Goal: Task Accomplishment & Management: Use online tool/utility

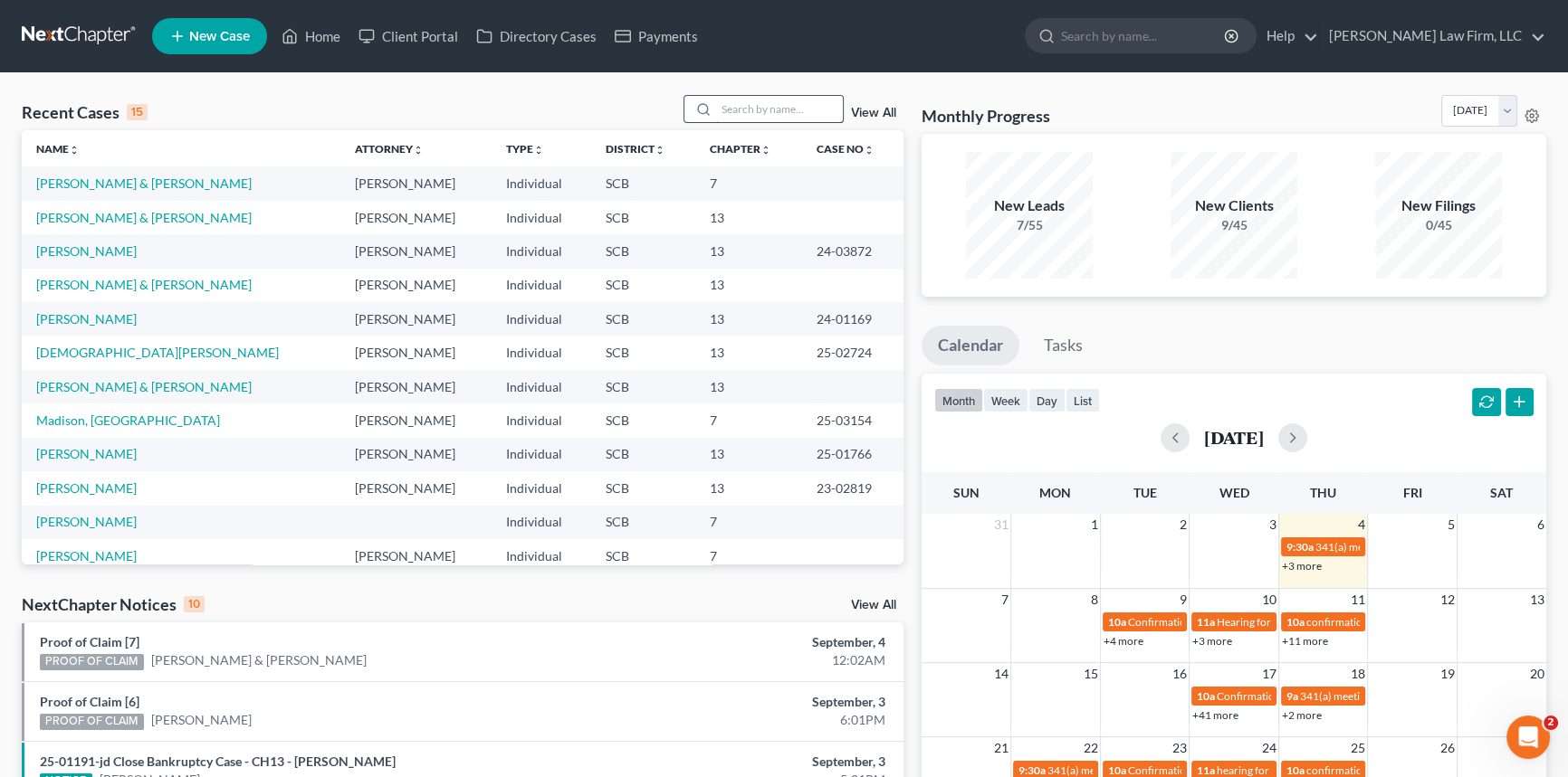
click at [725, 100] on input "search" at bounding box center [779, 110] width 127 height 27
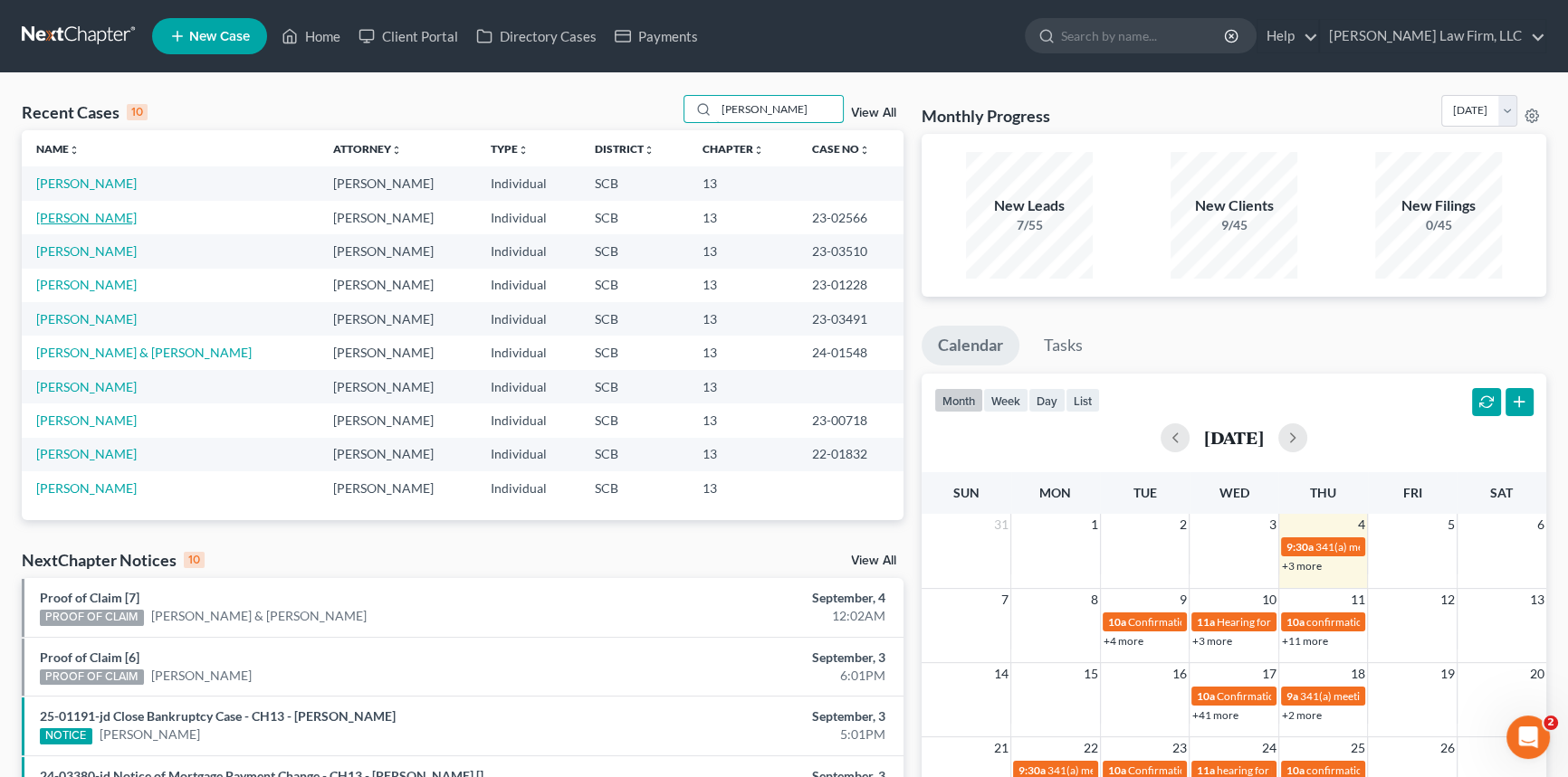
type input "[PERSON_NAME]"
click at [90, 219] on link "[PERSON_NAME]" at bounding box center [86, 217] width 100 height 15
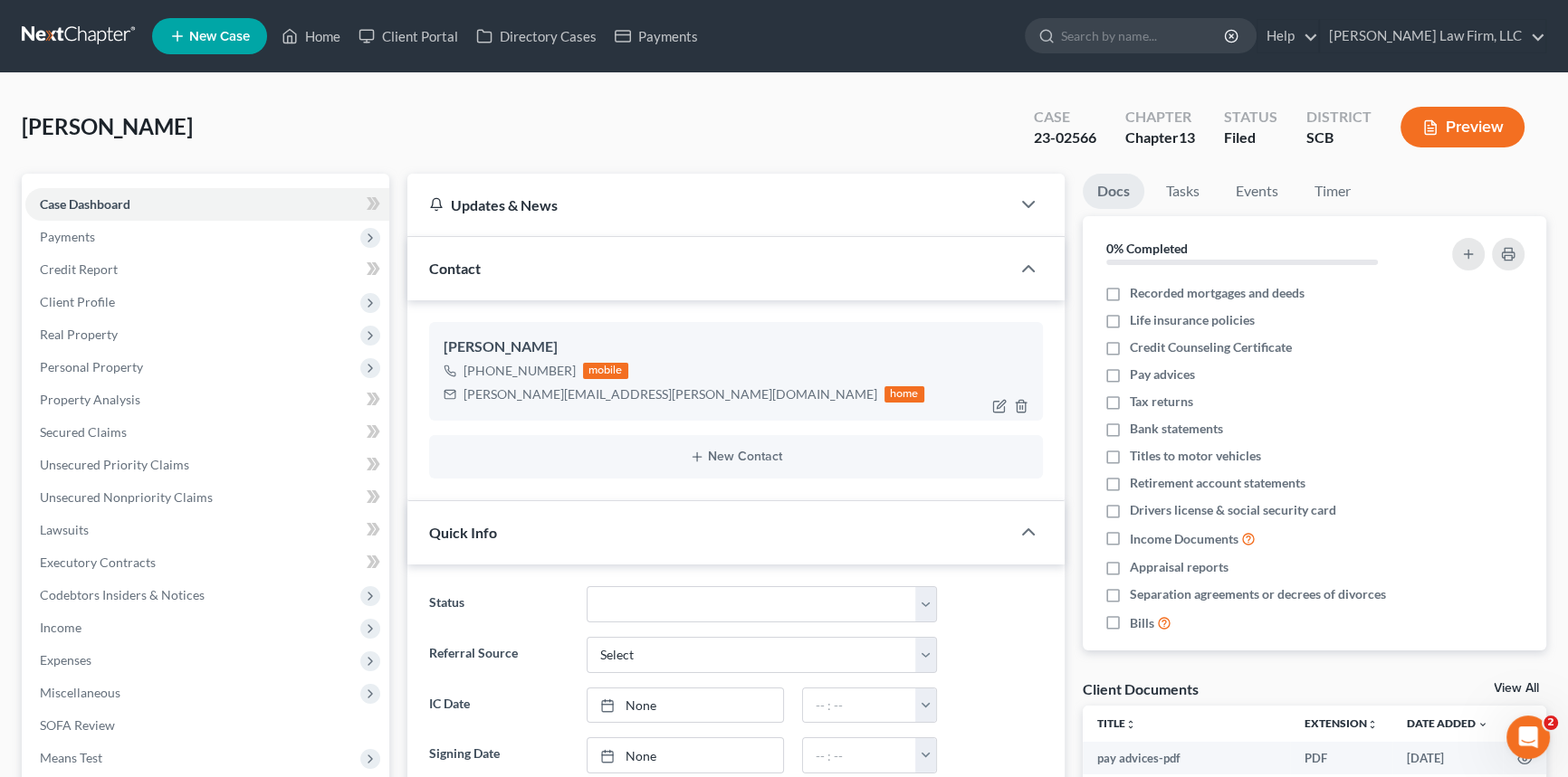
select select "0"
click at [315, 33] on link "Home" at bounding box center [311, 36] width 77 height 32
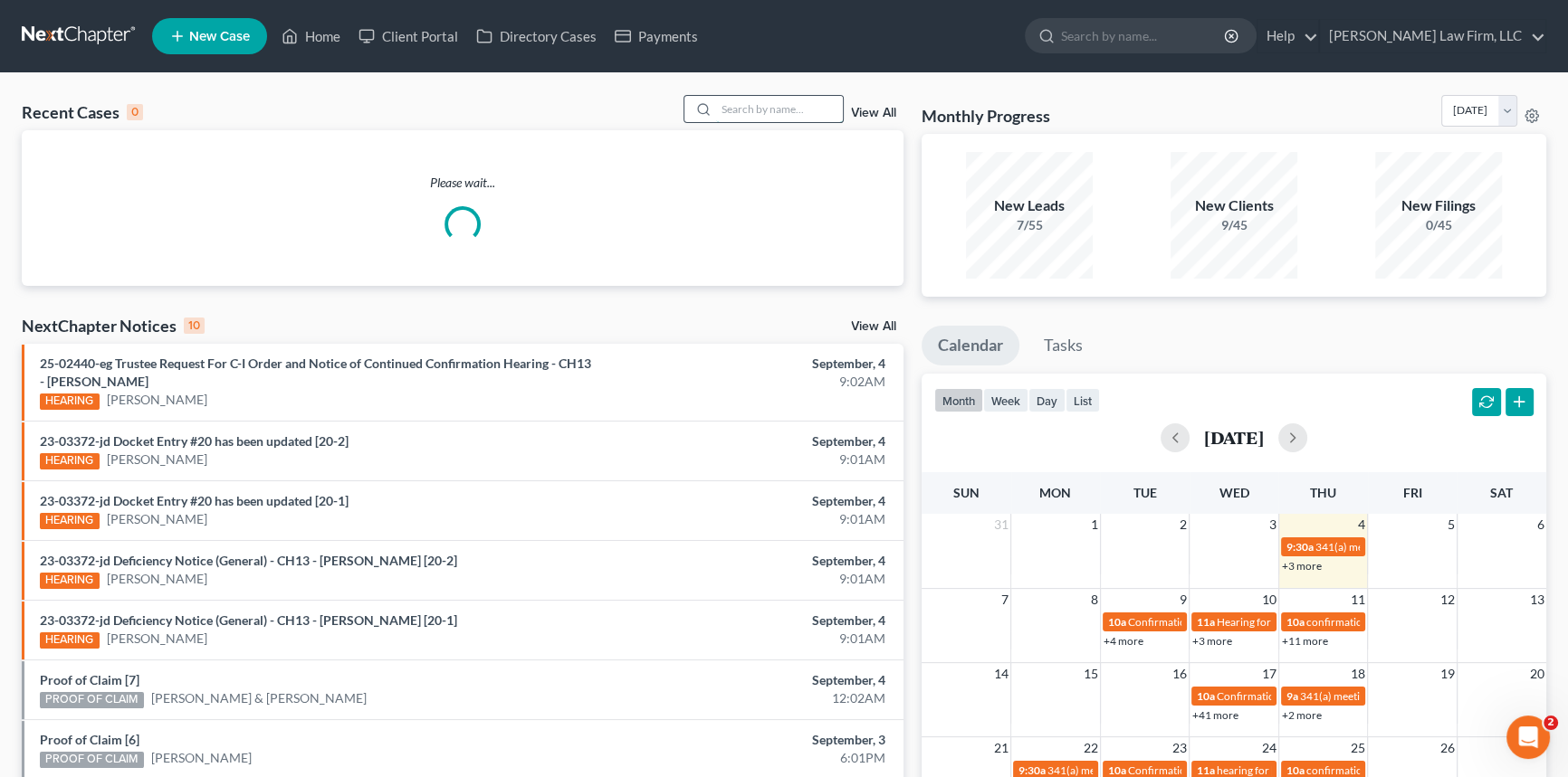
click at [720, 116] on input "search" at bounding box center [779, 110] width 127 height 27
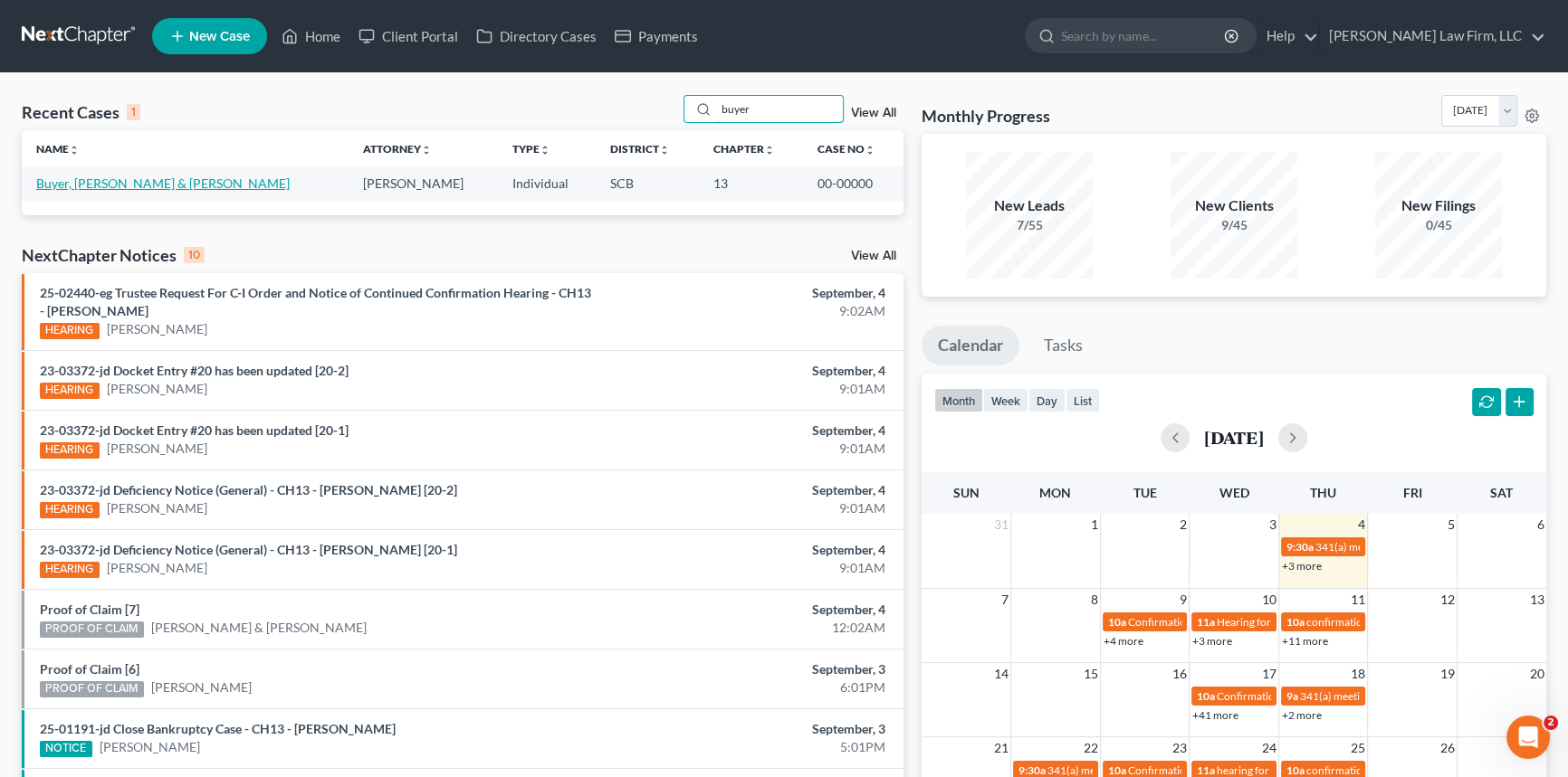
type input "buyer"
click at [129, 177] on link "Buyer, [PERSON_NAME] & [PERSON_NAME]" at bounding box center [163, 183] width 253 height 15
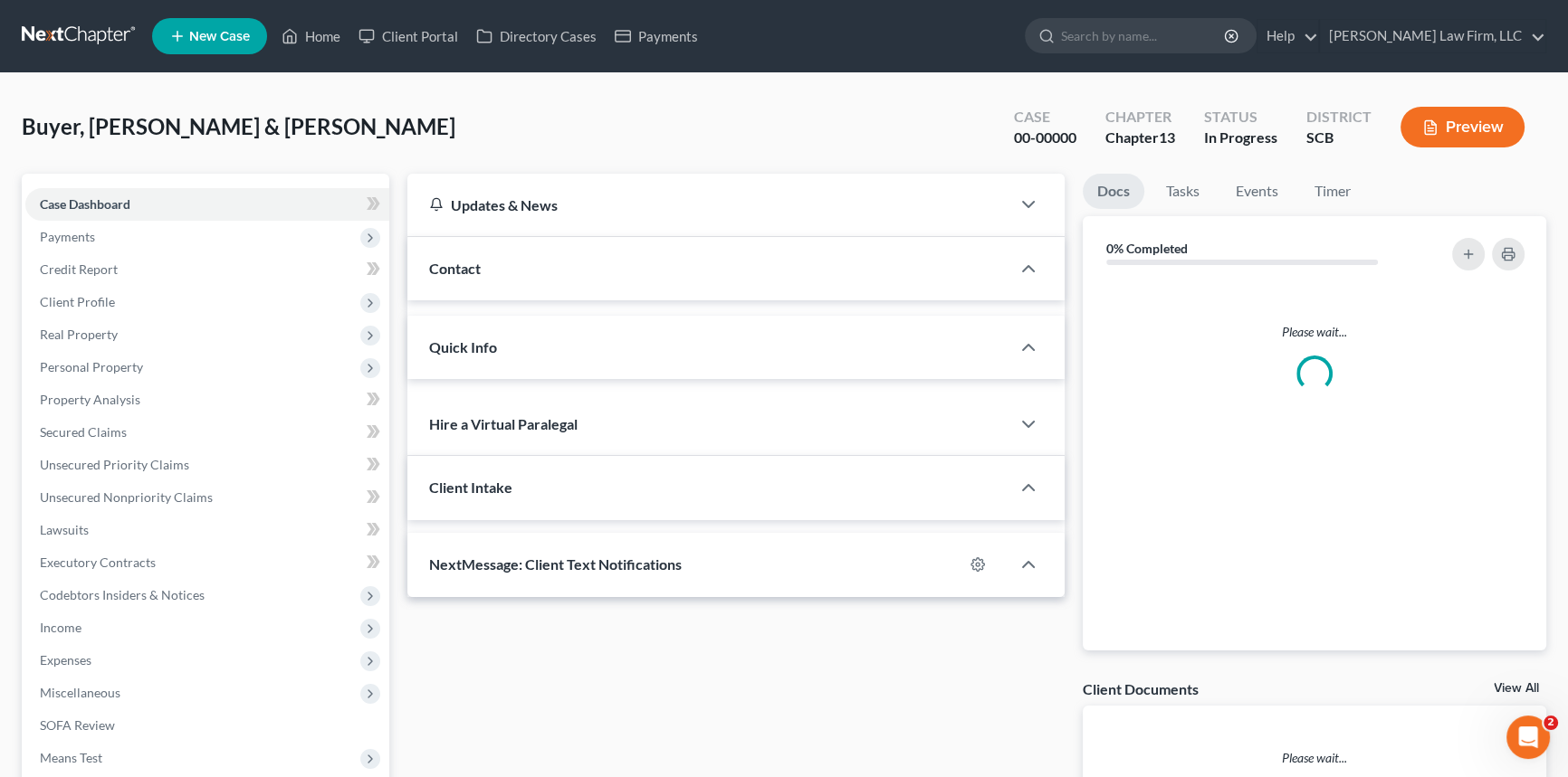
select select "0"
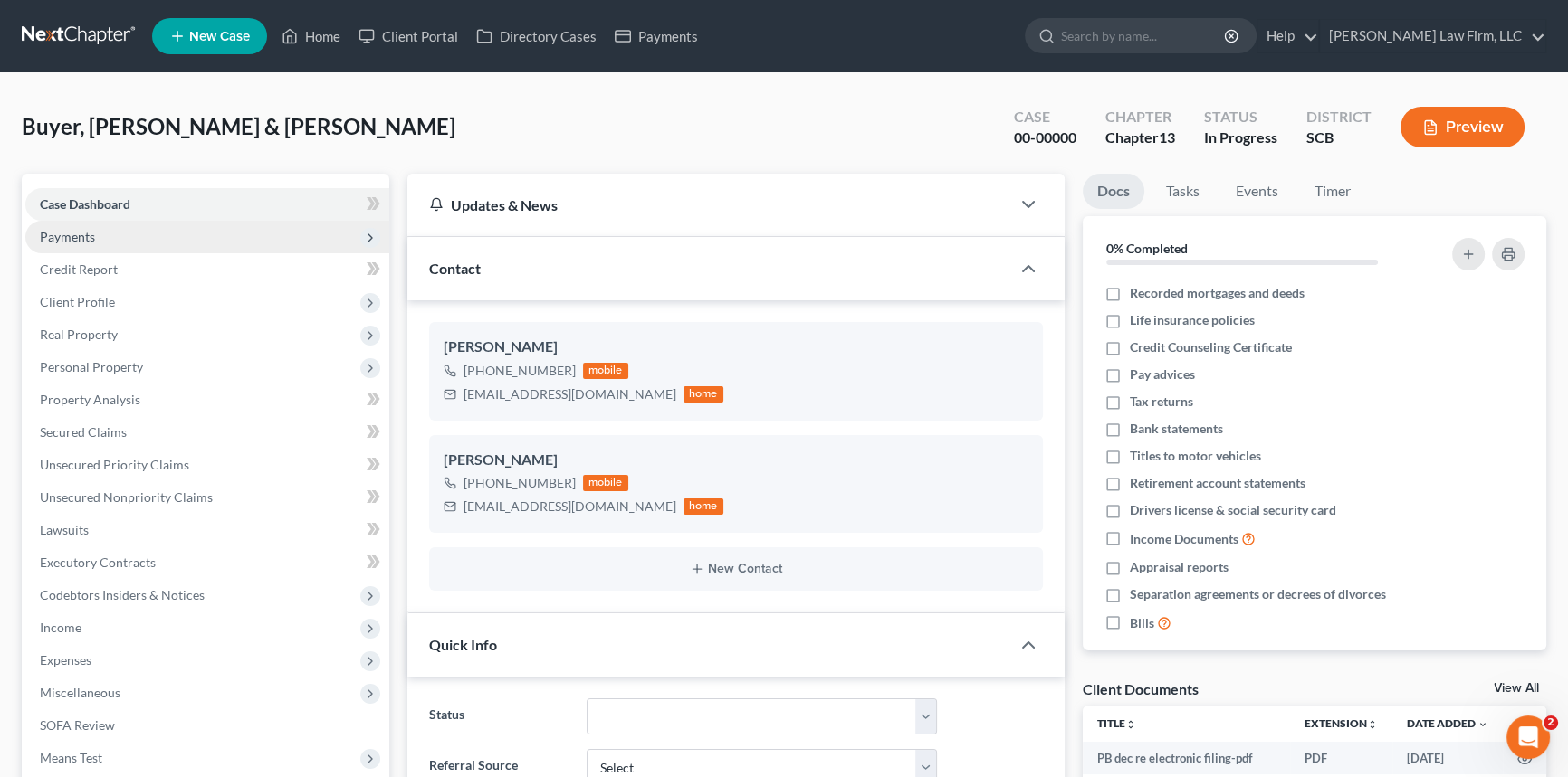
click at [57, 233] on span "Payments" at bounding box center [68, 236] width 55 height 15
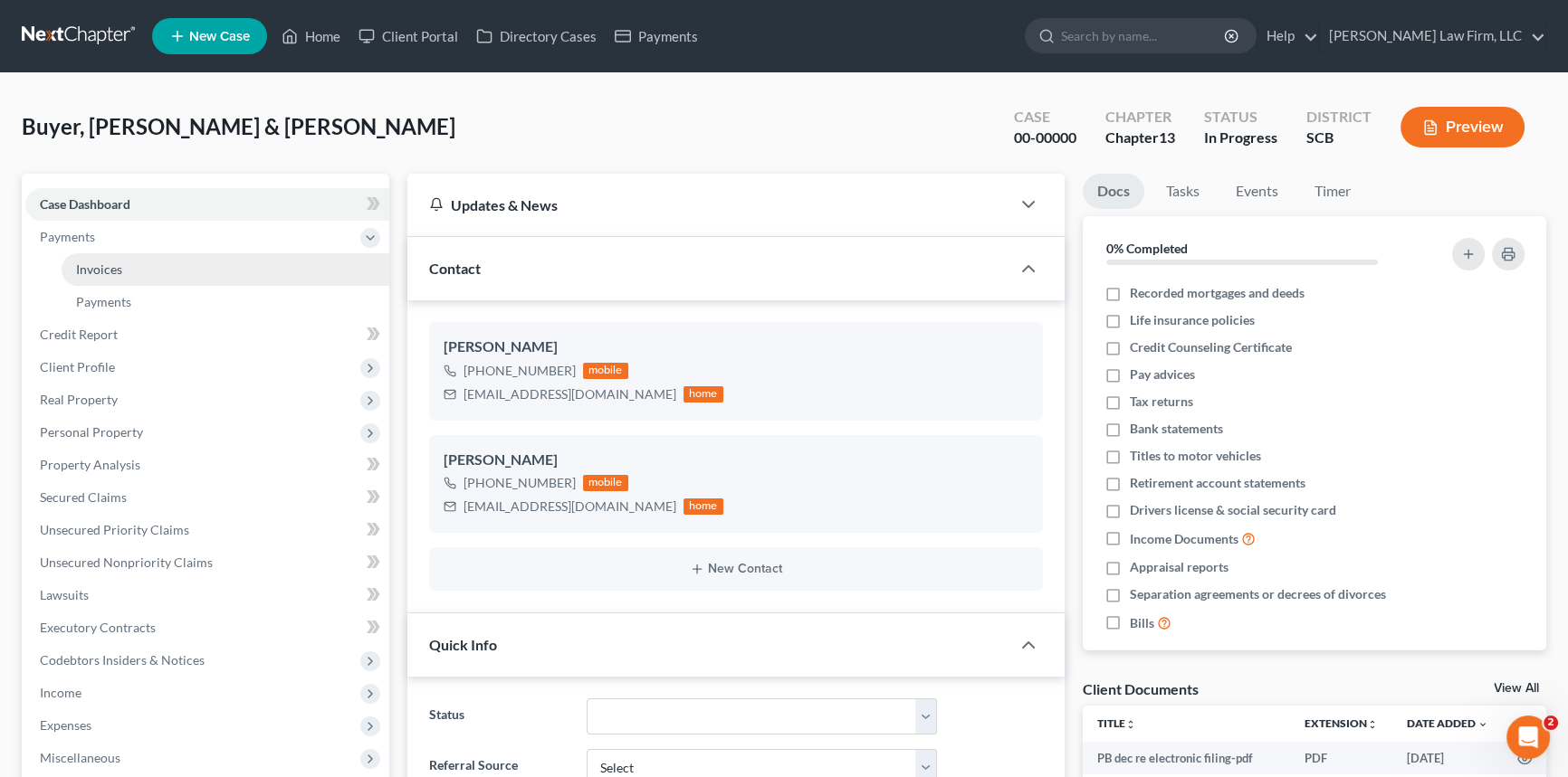
click at [82, 268] on span "Invoices" at bounding box center [99, 269] width 46 height 15
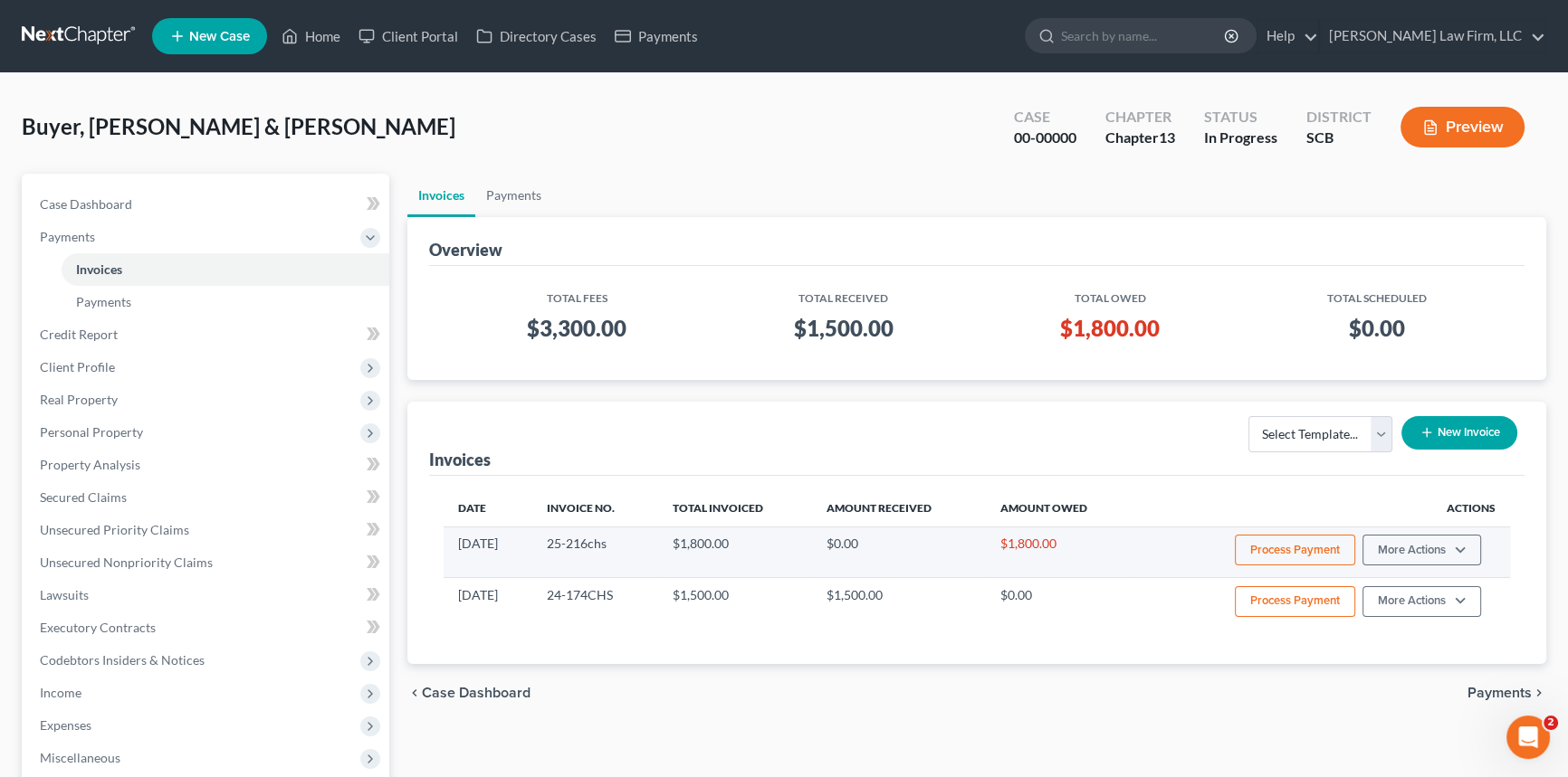
click at [1306, 543] on button "Process Payment" at bounding box center [1295, 550] width 120 height 30
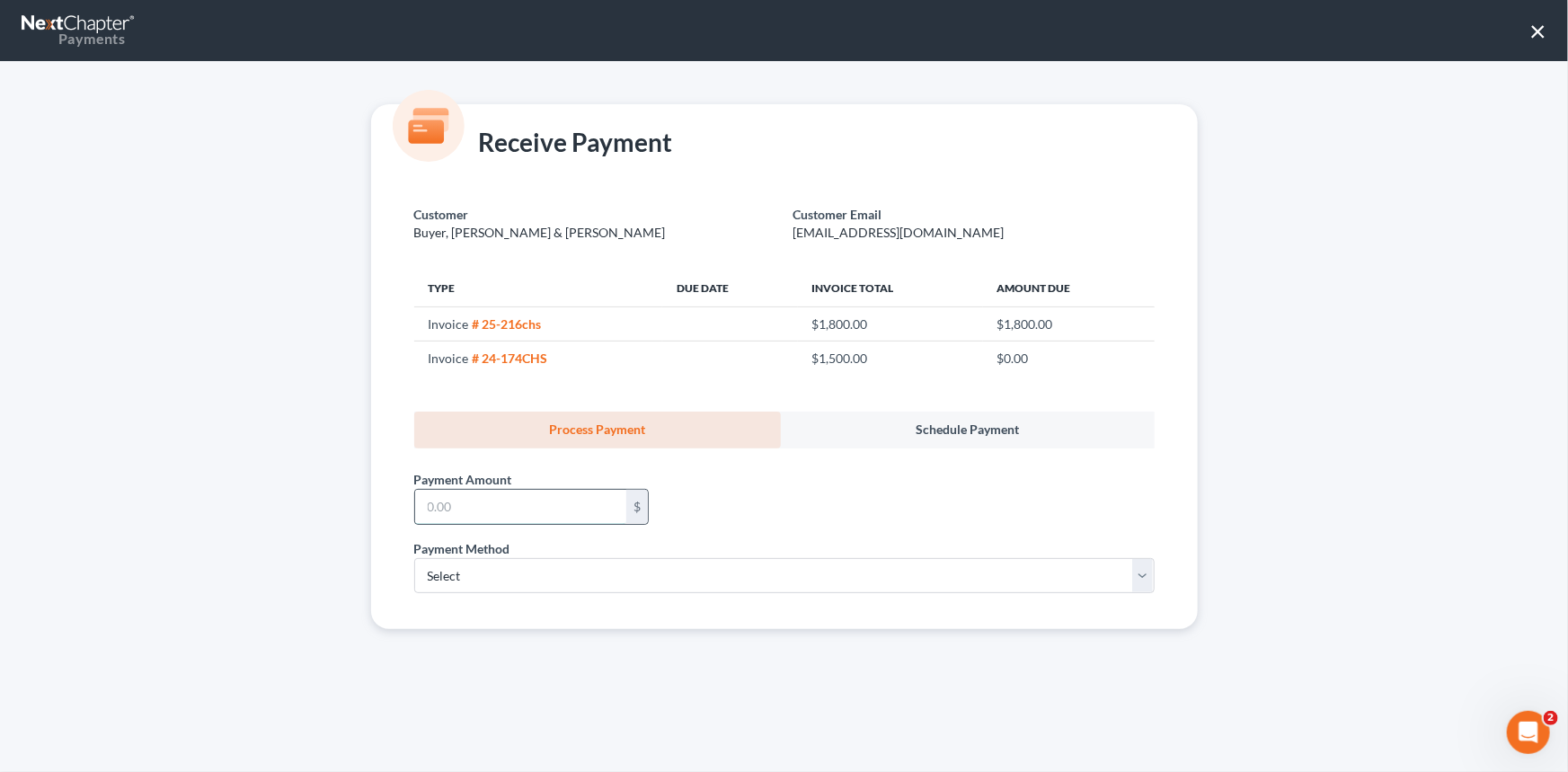
click at [477, 513] on input "text" at bounding box center [520, 507] width 211 height 34
type input "500.00"
click at [426, 570] on select "Select ACH Credit Card" at bounding box center [784, 576] width 740 height 36
select select "1"
click at [414, 558] on select "Select ACH Credit Card" at bounding box center [784, 576] width 740 height 36
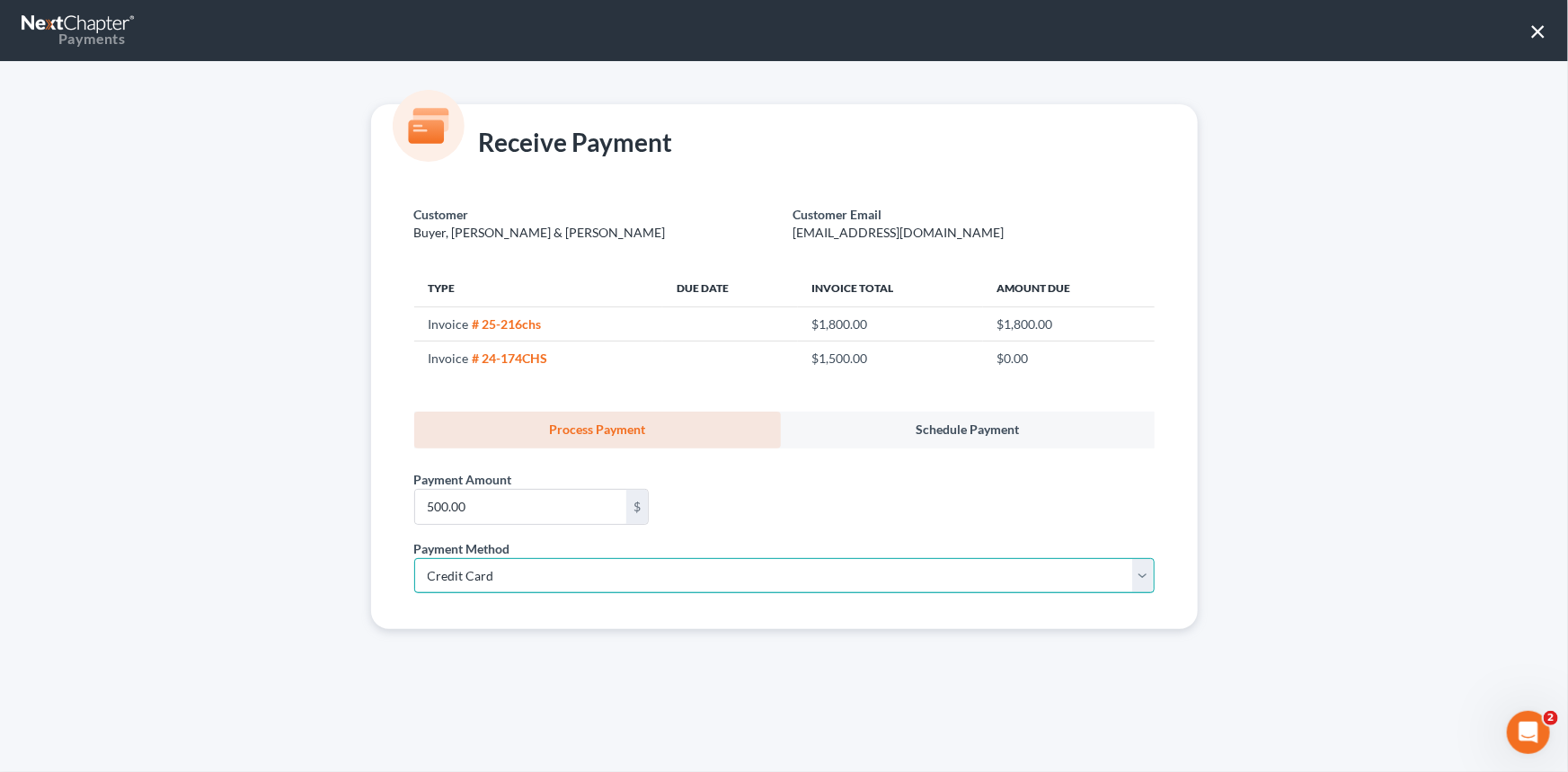
select select "42"
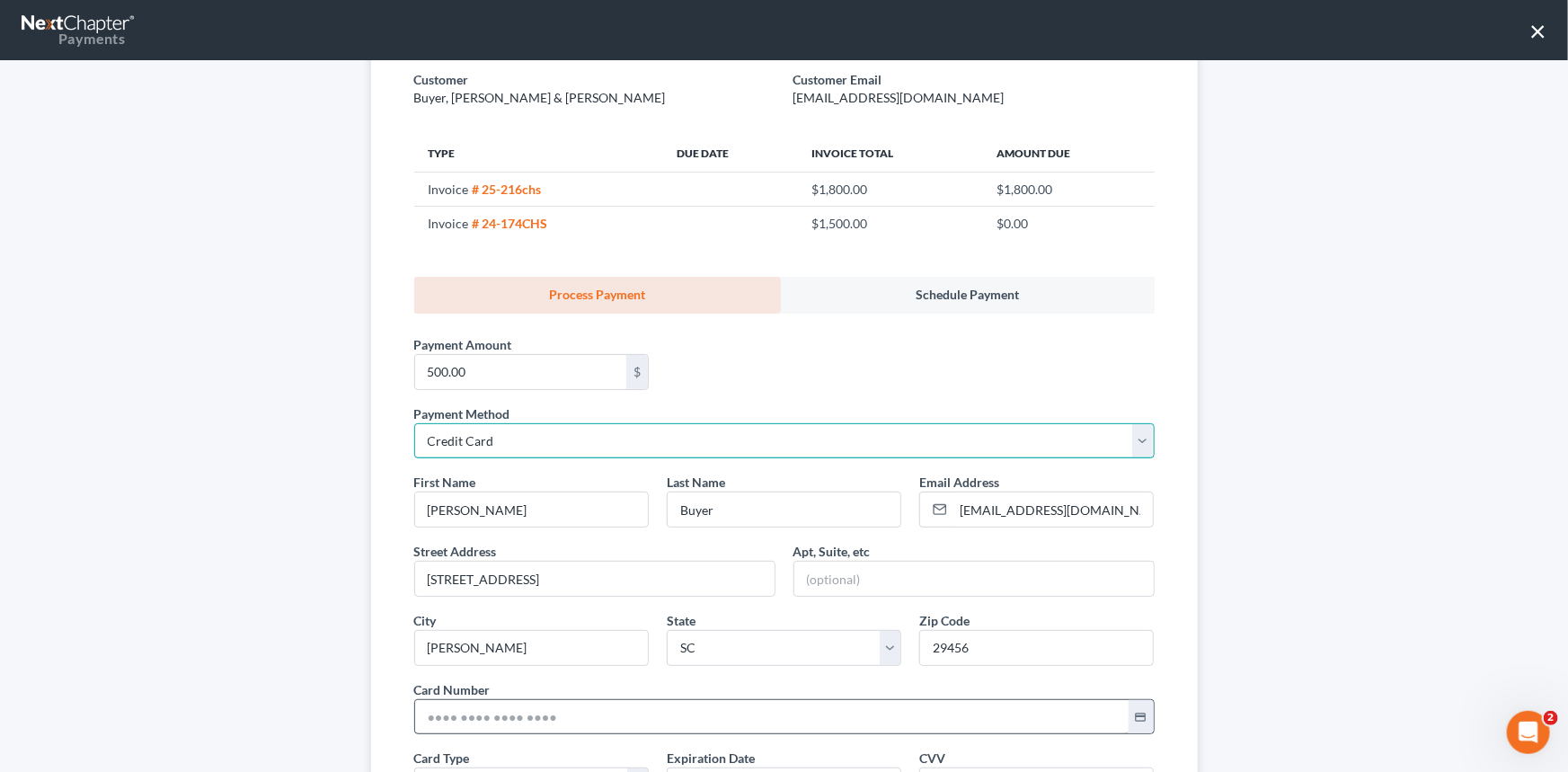
scroll to position [163, 0]
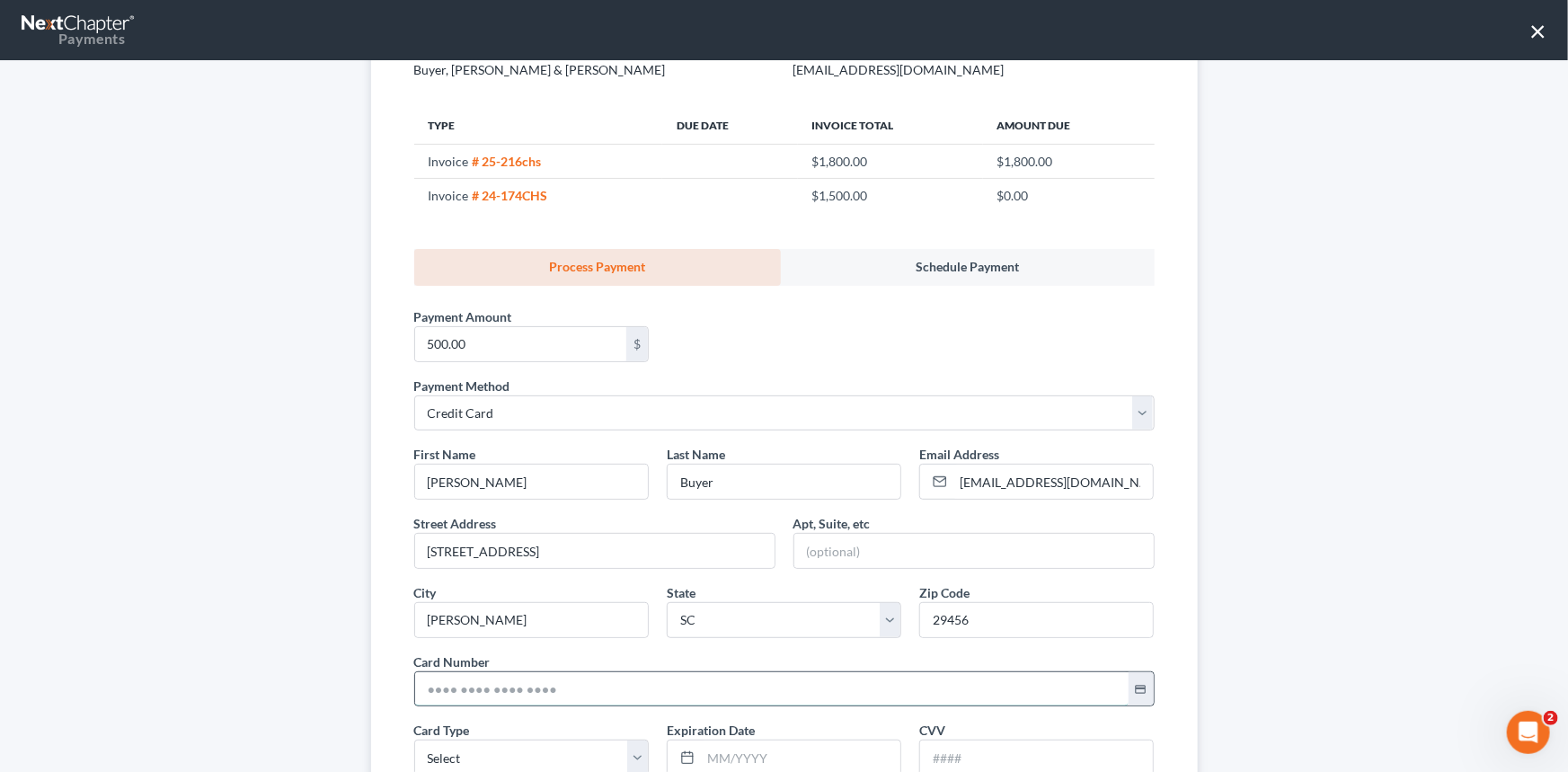
click at [417, 685] on input "text" at bounding box center [772, 690] width 714 height 34
type input "[CREDIT_CARD_NUMBER]"
click at [489, 756] on select "Select Visa MasterCard Discover American Express" at bounding box center [531, 758] width 235 height 36
select select "0"
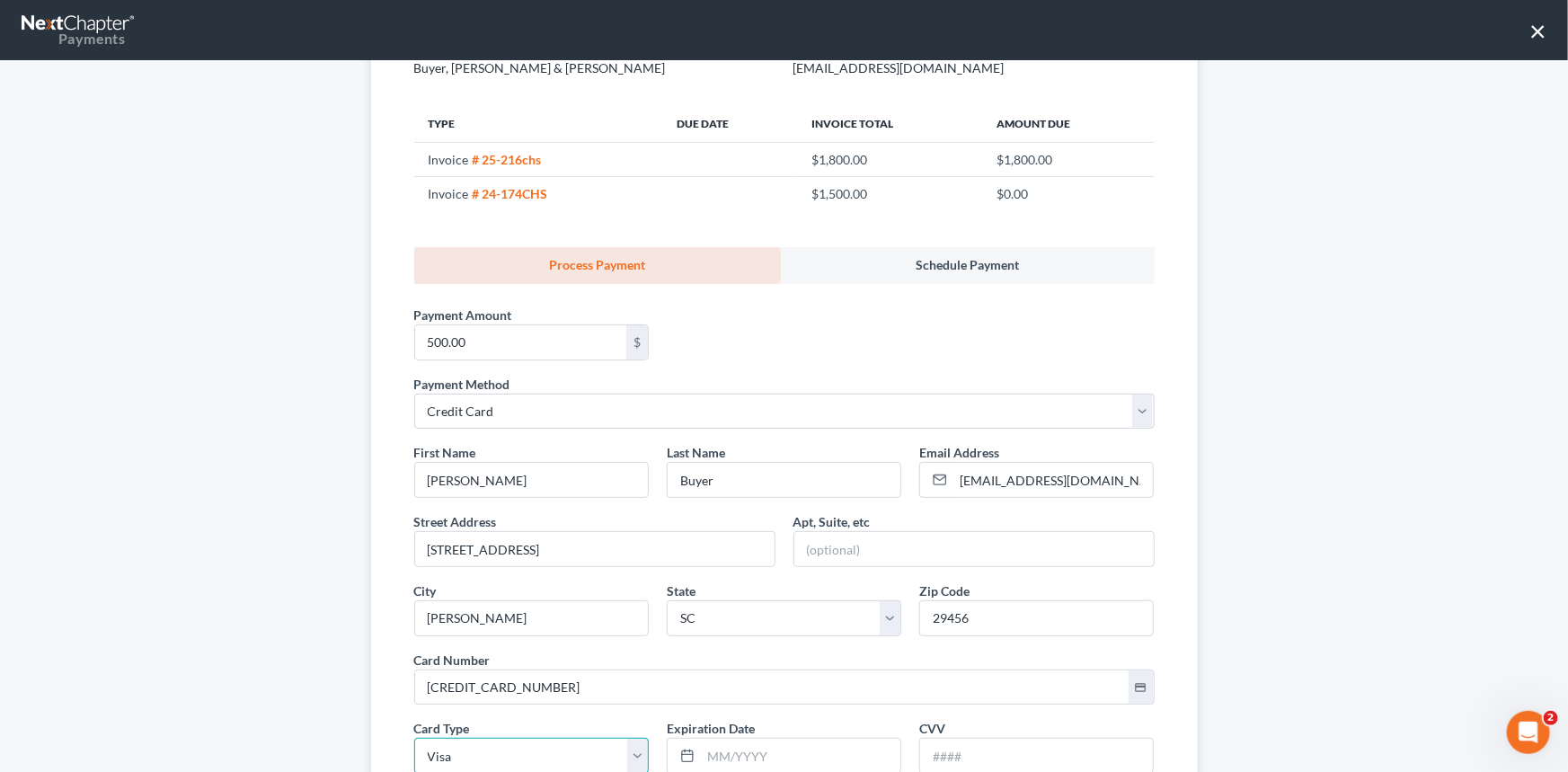
click at [414, 738] on select "Select Visa MasterCard Discover American Express" at bounding box center [531, 756] width 235 height 36
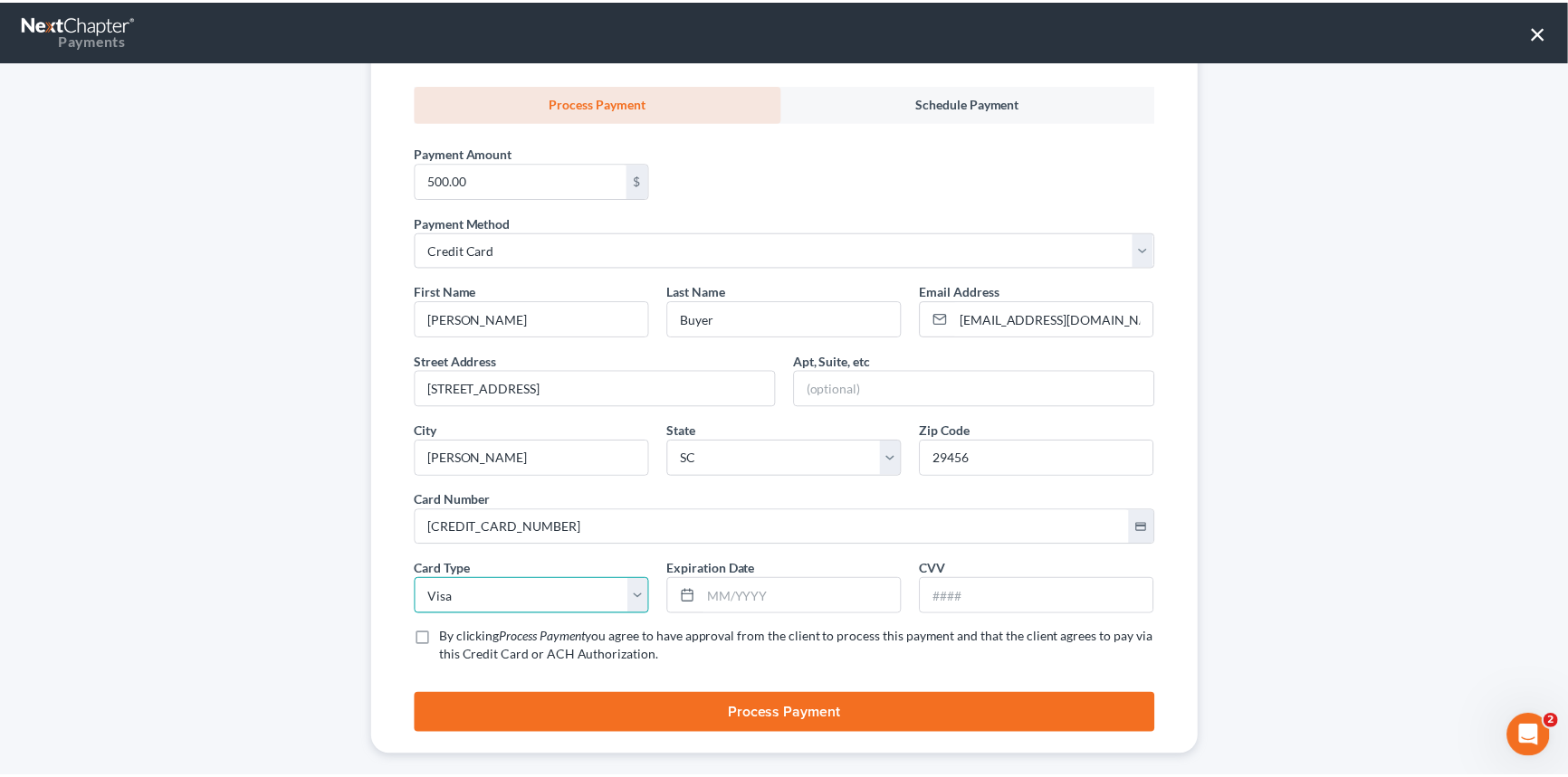
scroll to position [330, 0]
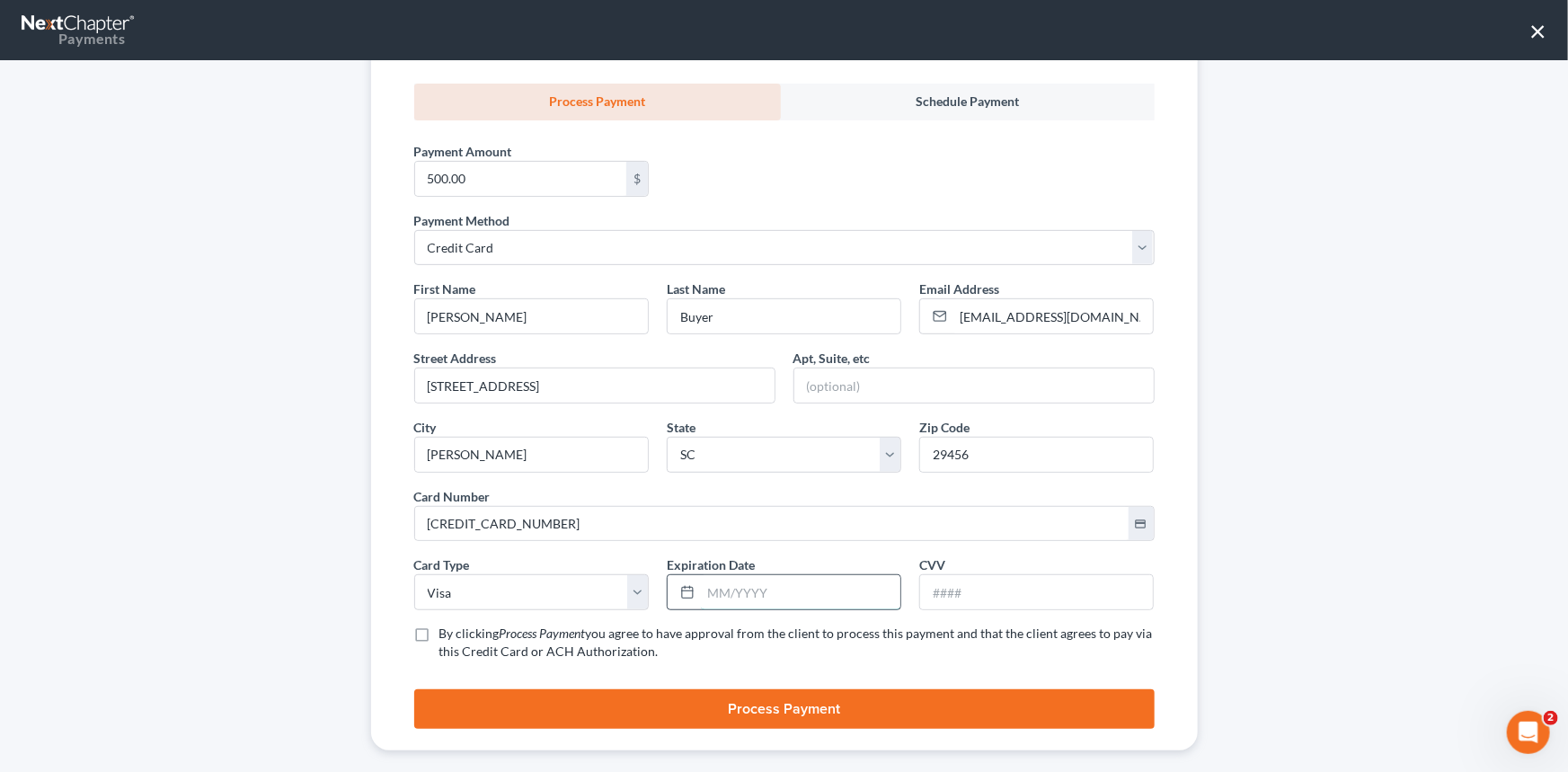
click at [709, 592] on input "text" at bounding box center [800, 592] width 200 height 34
type input "10/2028"
click at [924, 585] on input "text" at bounding box center [1037, 592] width 233 height 34
type input "387"
click at [440, 638] on label "By clicking Process Payment you agree to have approval from the client to proce…" at bounding box center [797, 642] width 715 height 36
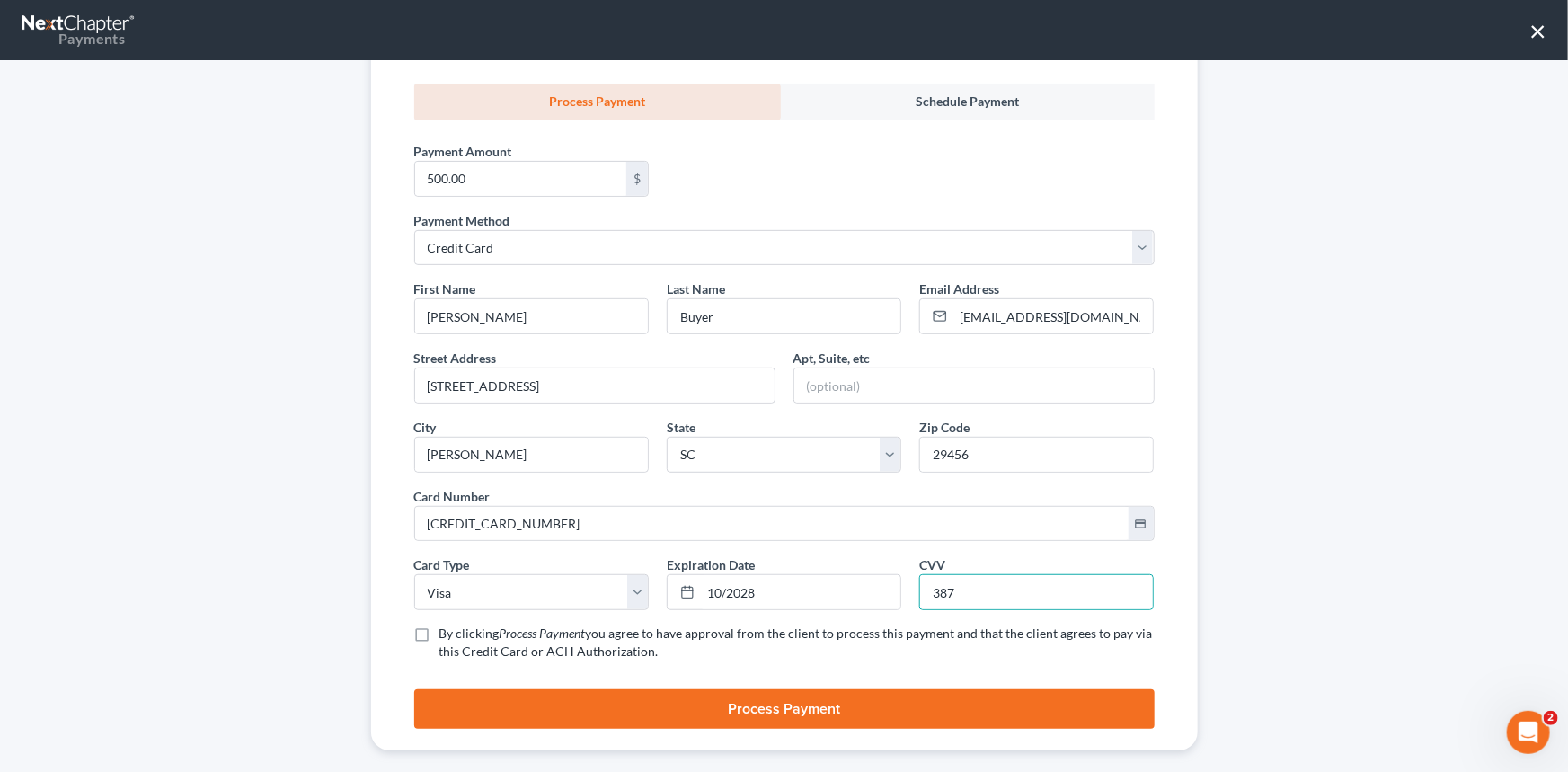
click at [446, 637] on input "By clicking Process Payment you agree to have approval from the client to proce…" at bounding box center [452, 630] width 11 height 11
checkbox input "true"
click at [765, 700] on button "Process Payment" at bounding box center [784, 710] width 740 height 40
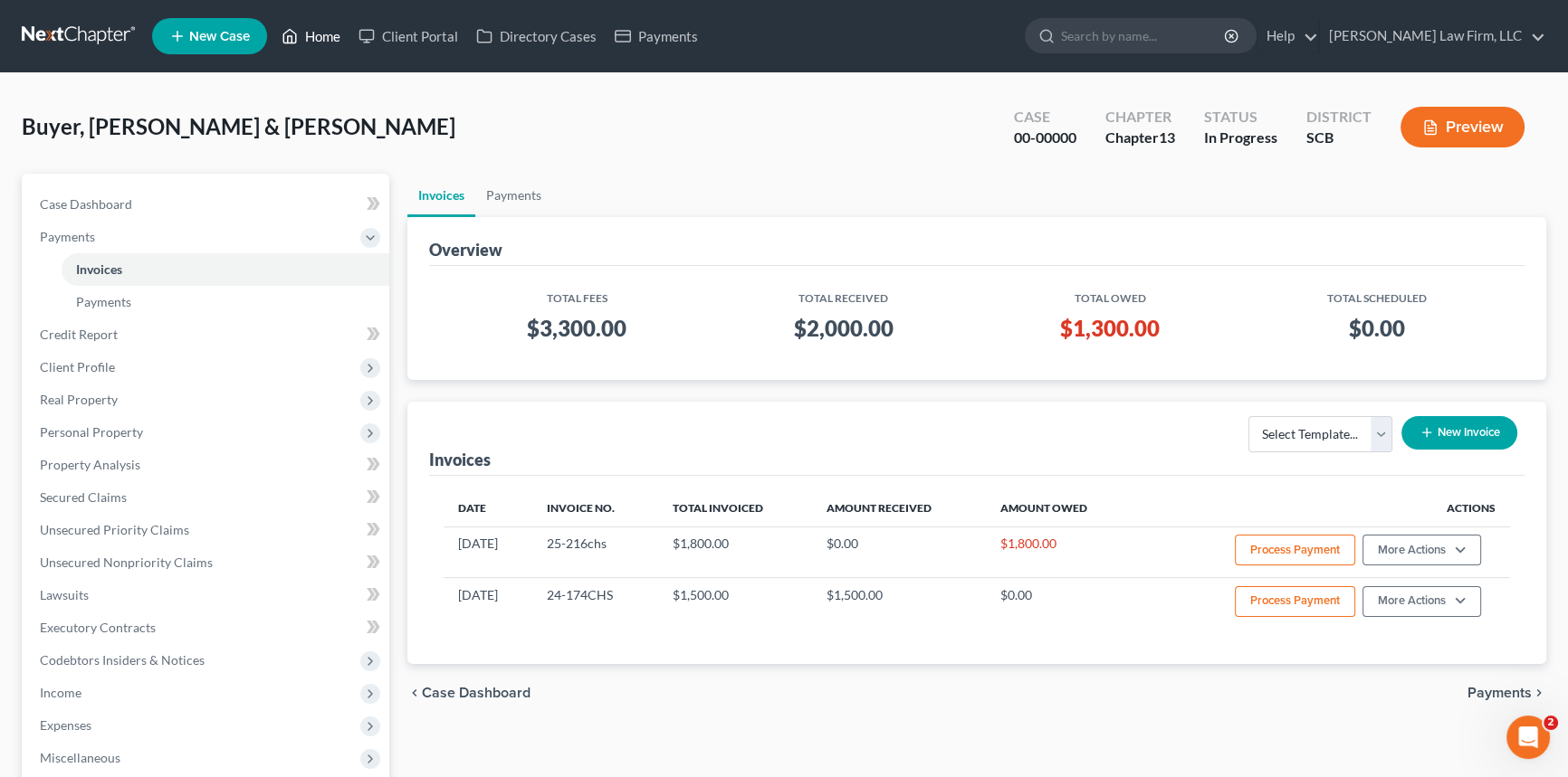
click at [326, 30] on link "Home" at bounding box center [311, 36] width 77 height 32
